Goal: Check status: Check status

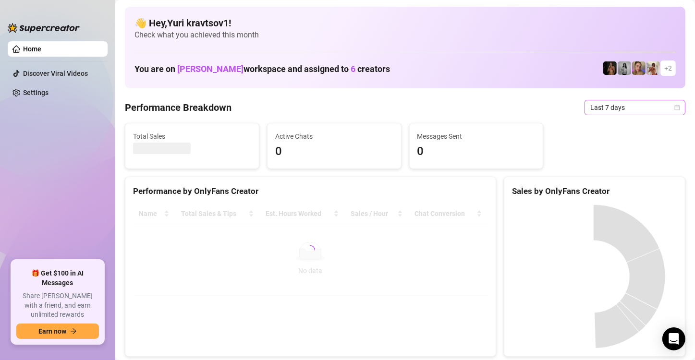
click at [622, 110] on span "Last 7 days" at bounding box center [634, 107] width 89 height 14
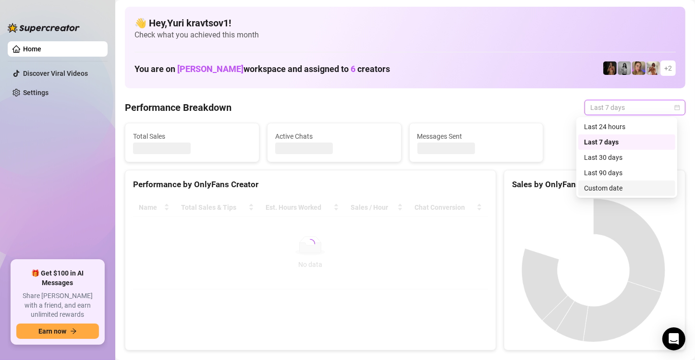
click at [620, 188] on div "Custom date" at bounding box center [626, 188] width 85 height 11
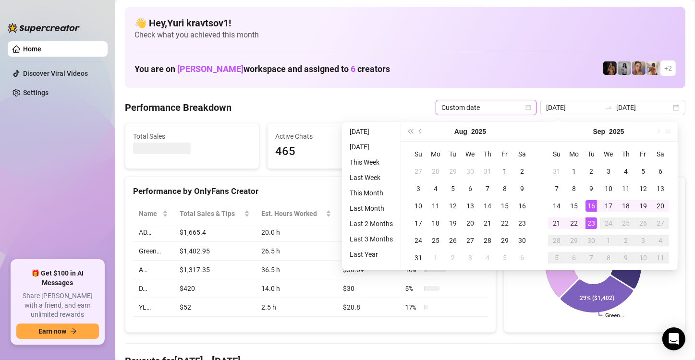
type input "[DATE]"
click at [591, 223] on div "23" at bounding box center [591, 223] width 12 height 12
click at [590, 223] on div "23" at bounding box center [591, 223] width 12 height 12
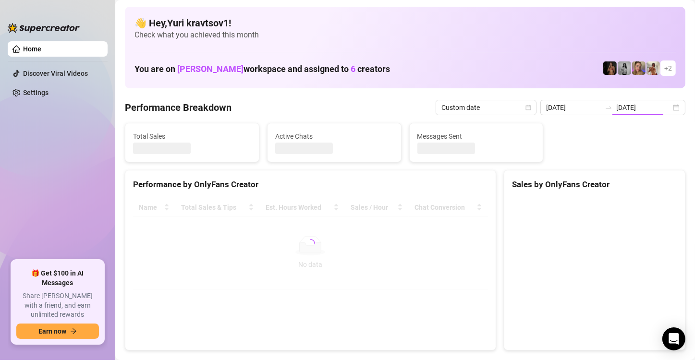
type input "[DATE]"
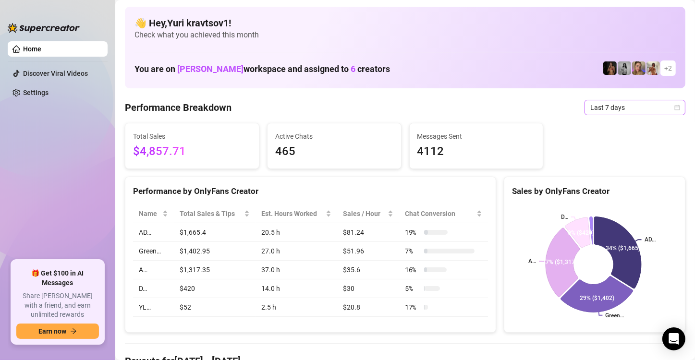
click at [612, 105] on span "Last 7 days" at bounding box center [634, 107] width 89 height 14
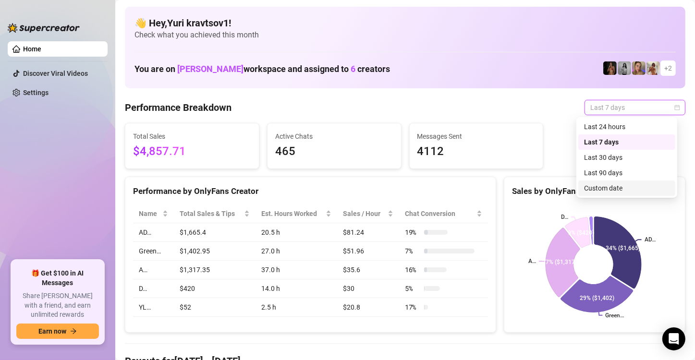
click at [613, 188] on div "Custom date" at bounding box center [626, 188] width 85 height 11
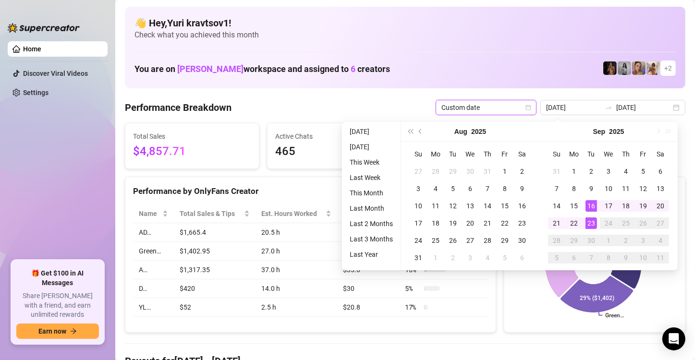
type input "[DATE]"
click at [594, 225] on div "23" at bounding box center [591, 223] width 12 height 12
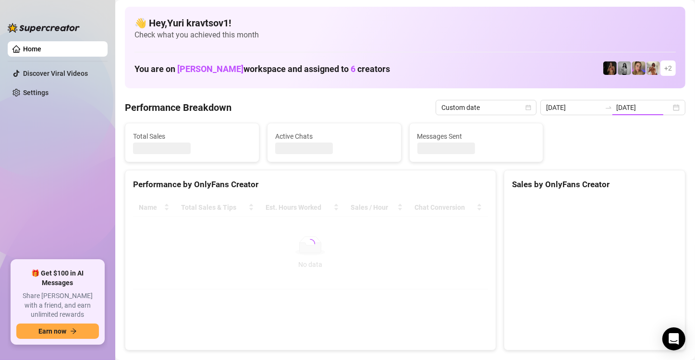
type input "[DATE]"
